Goal: Navigation & Orientation: Find specific page/section

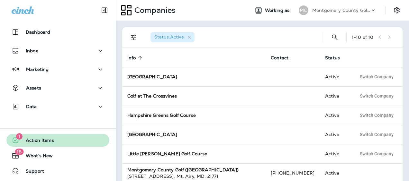
click at [33, 141] on span "Action Items" at bounding box center [36, 142] width 35 height 8
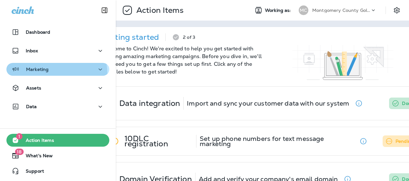
click at [37, 75] on button "Marketing" at bounding box center [57, 69] width 103 height 13
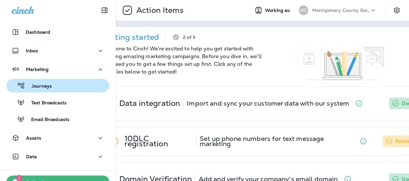
click at [44, 91] on button "Journeys" at bounding box center [57, 86] width 103 height 14
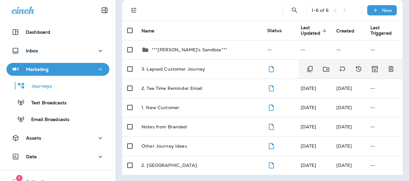
scroll to position [44, 0]
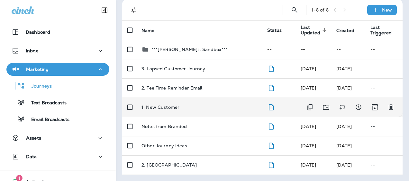
click at [165, 106] on p "1. New Customer" at bounding box center [160, 107] width 38 height 5
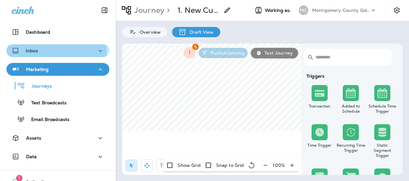
click at [37, 51] on p "Inbox" at bounding box center [32, 50] width 12 height 5
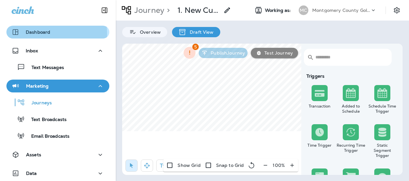
click at [37, 34] on p "Dashboard" at bounding box center [38, 32] width 24 height 5
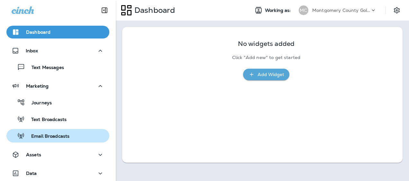
click at [45, 137] on p "Email Broadcasts" at bounding box center [47, 137] width 45 height 6
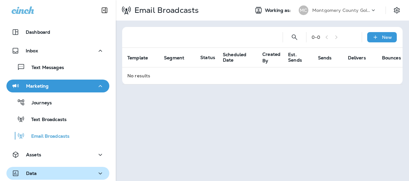
click at [32, 175] on p "Data" at bounding box center [31, 173] width 11 height 5
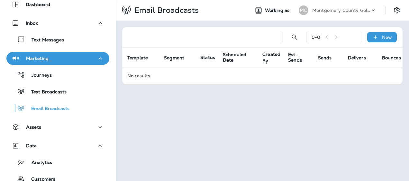
scroll to position [96, 0]
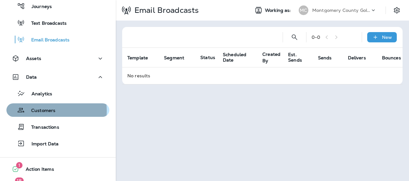
click at [36, 111] on p "Customers" at bounding box center [40, 111] width 31 height 6
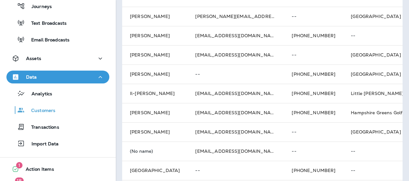
scroll to position [312, 0]
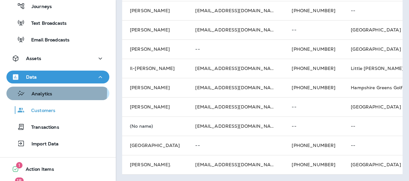
click at [40, 93] on p "Analytics" at bounding box center [38, 94] width 27 height 6
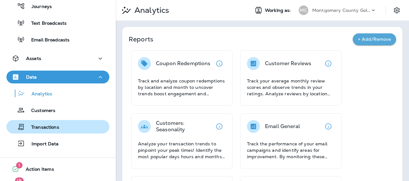
click at [37, 128] on p "Transactions" at bounding box center [42, 128] width 34 height 6
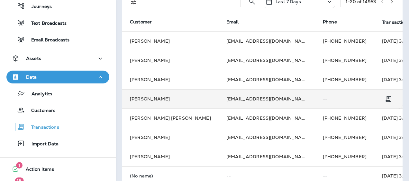
scroll to position [32, 0]
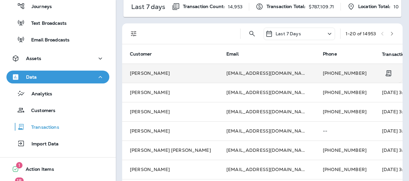
click at [219, 75] on td "[EMAIL_ADDRESS][DOMAIN_NAME]" at bounding box center [267, 73] width 96 height 19
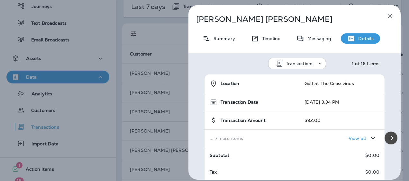
scroll to position [22, 0]
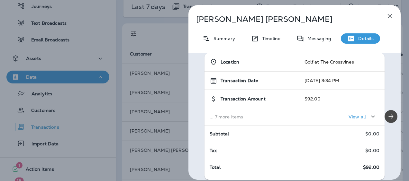
click at [350, 117] on p "View all" at bounding box center [357, 116] width 17 height 5
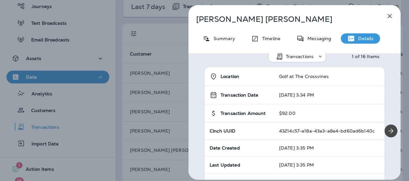
scroll to position [0, 0]
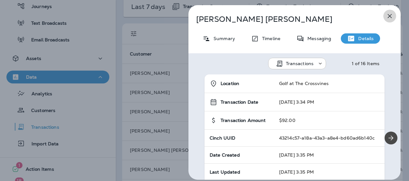
click at [391, 14] on icon "button" at bounding box center [390, 16] width 8 height 8
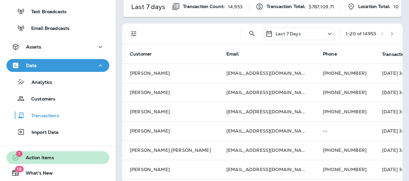
scroll to position [125, 0]
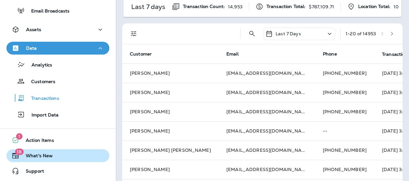
click at [37, 159] on span "What's New" at bounding box center [35, 157] width 33 height 8
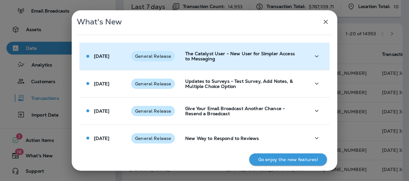
scroll to position [32, 0]
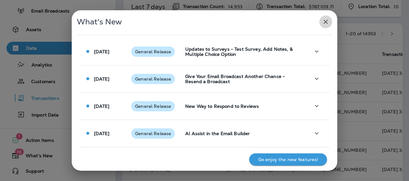
click at [326, 22] on icon "button" at bounding box center [326, 22] width 4 height 4
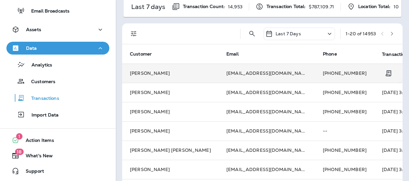
scroll to position [0, 0]
